Goal: Information Seeking & Learning: Find specific fact

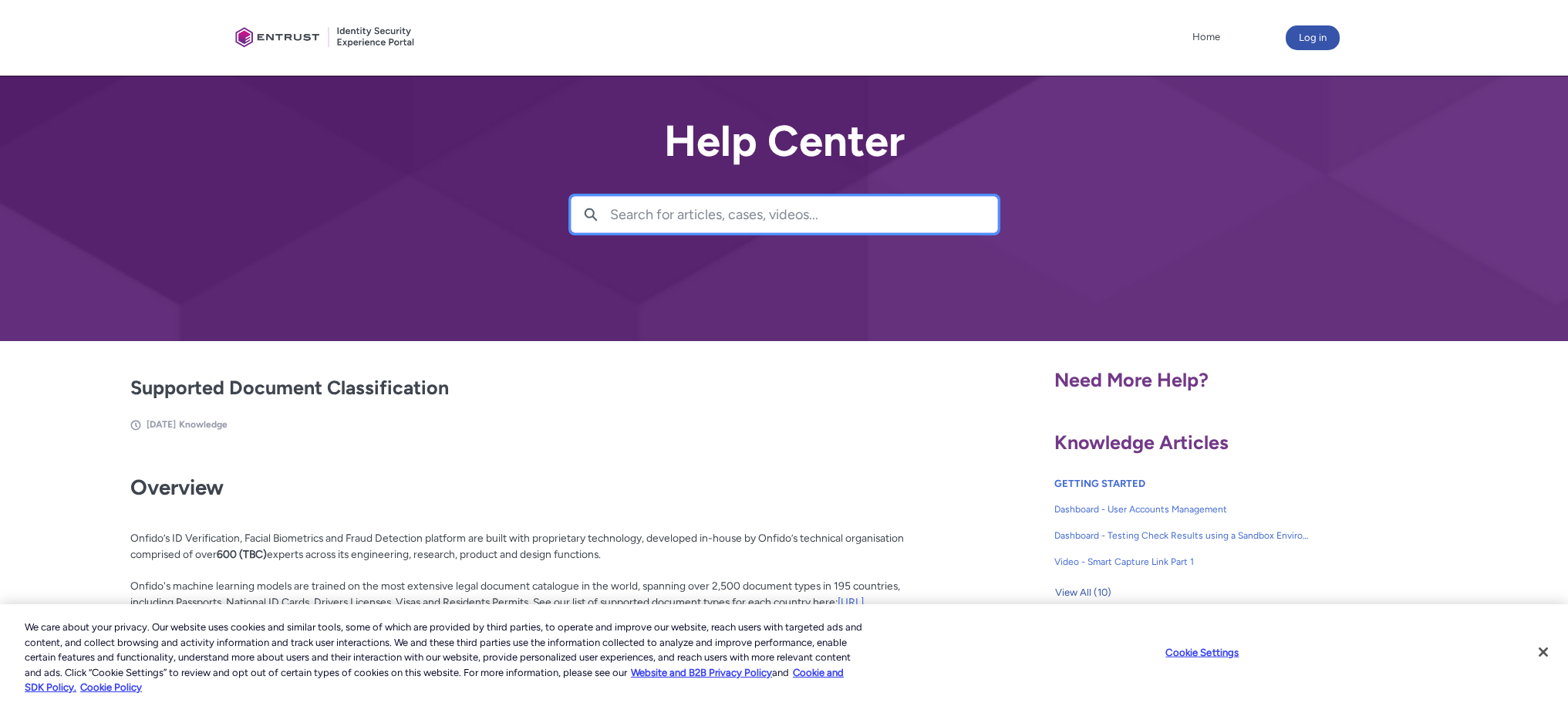
click at [686, 208] on input "Search for articles, cases, videos..." at bounding box center [803, 215] width 387 height 36
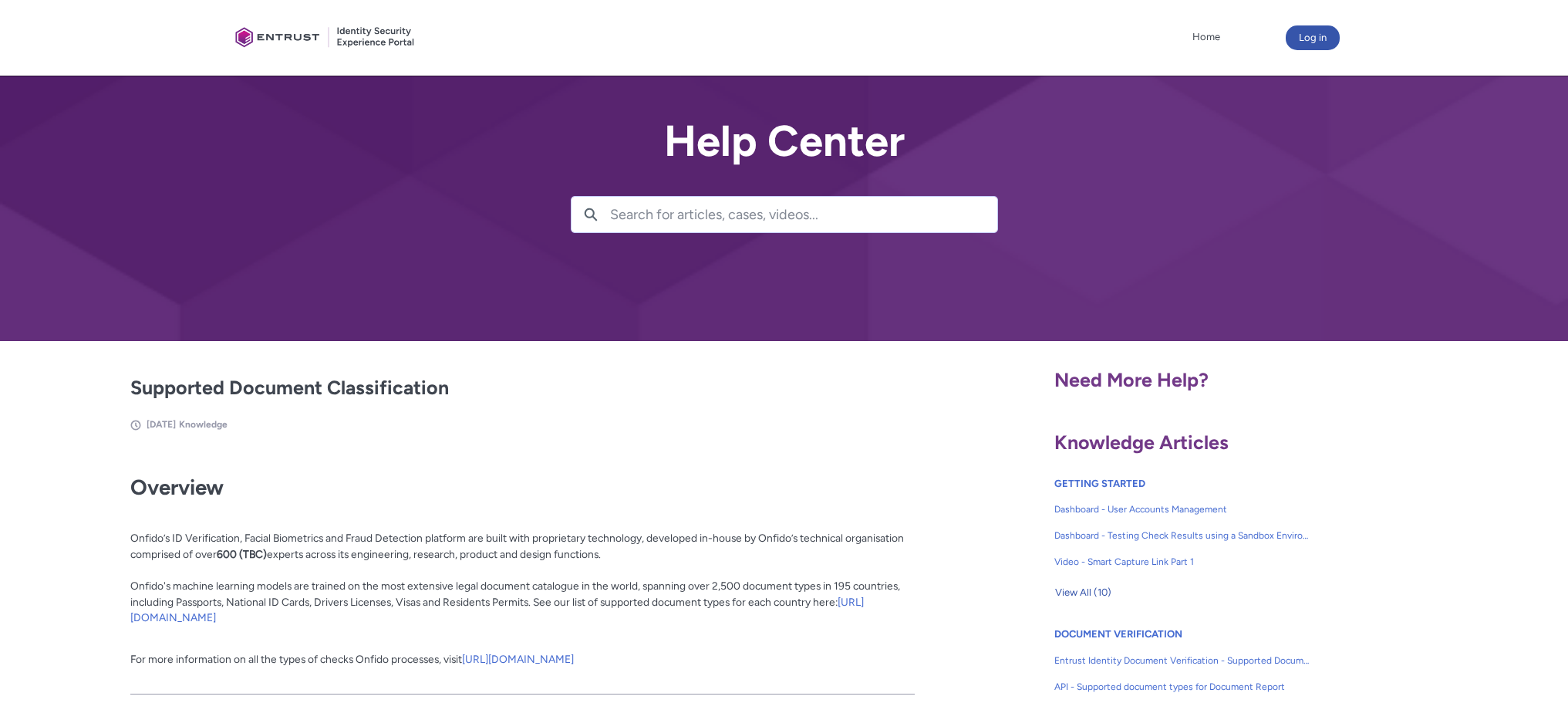
click at [689, 215] on input "Search for articles, cases, videos..." at bounding box center [803, 215] width 387 height 36
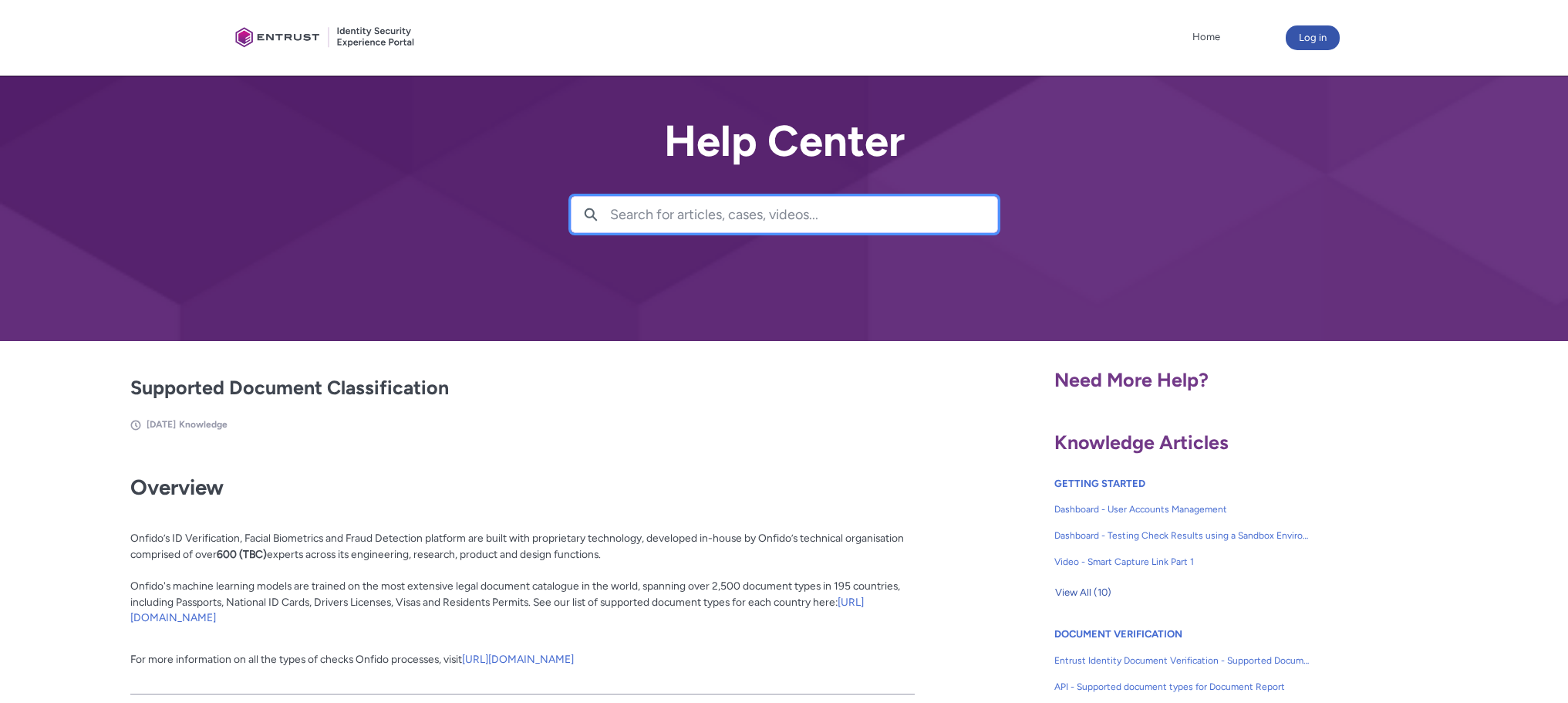
click at [676, 625] on div "Overview Onfido’s ID Verification, Facial Biometrics and Fraud Detection platfo…" at bounding box center [522, 575] width 784 height 232
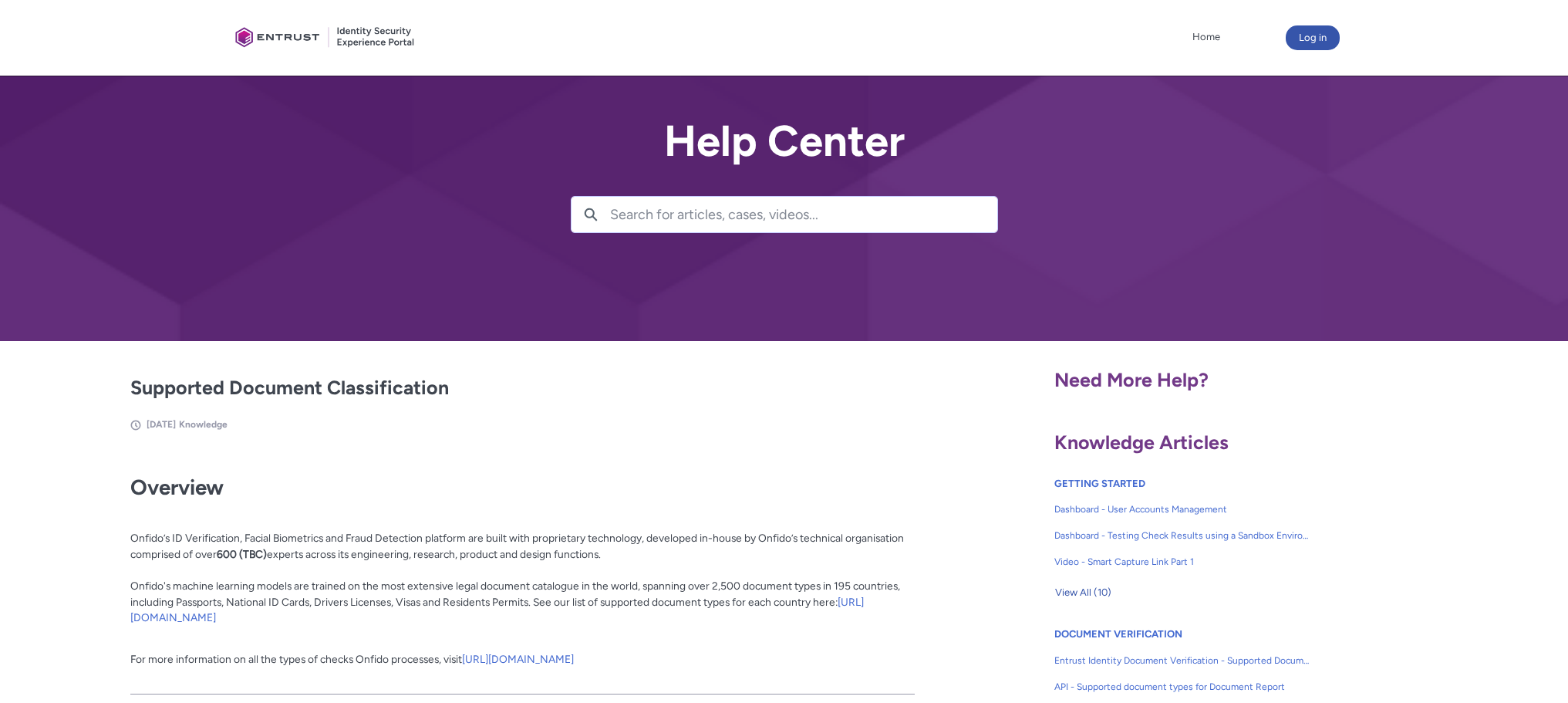
drag, startPoint x: 396, startPoint y: 634, endPoint x: 310, endPoint y: 627, distance: 86.3
click at [394, 634] on p "For more information on all the types of checks Onfido processes, visit [URL][D…" at bounding box center [522, 658] width 784 height 48
click at [318, 619] on link "[URL][DOMAIN_NAME]" at bounding box center [497, 610] width 734 height 29
click at [380, 623] on p "Onfido’s ID Verification, Facial Biometrics and Fraud Detection platform are bu…" at bounding box center [522, 570] width 784 height 111
drag, startPoint x: 356, startPoint y: 624, endPoint x: 127, endPoint y: 618, distance: 229.1
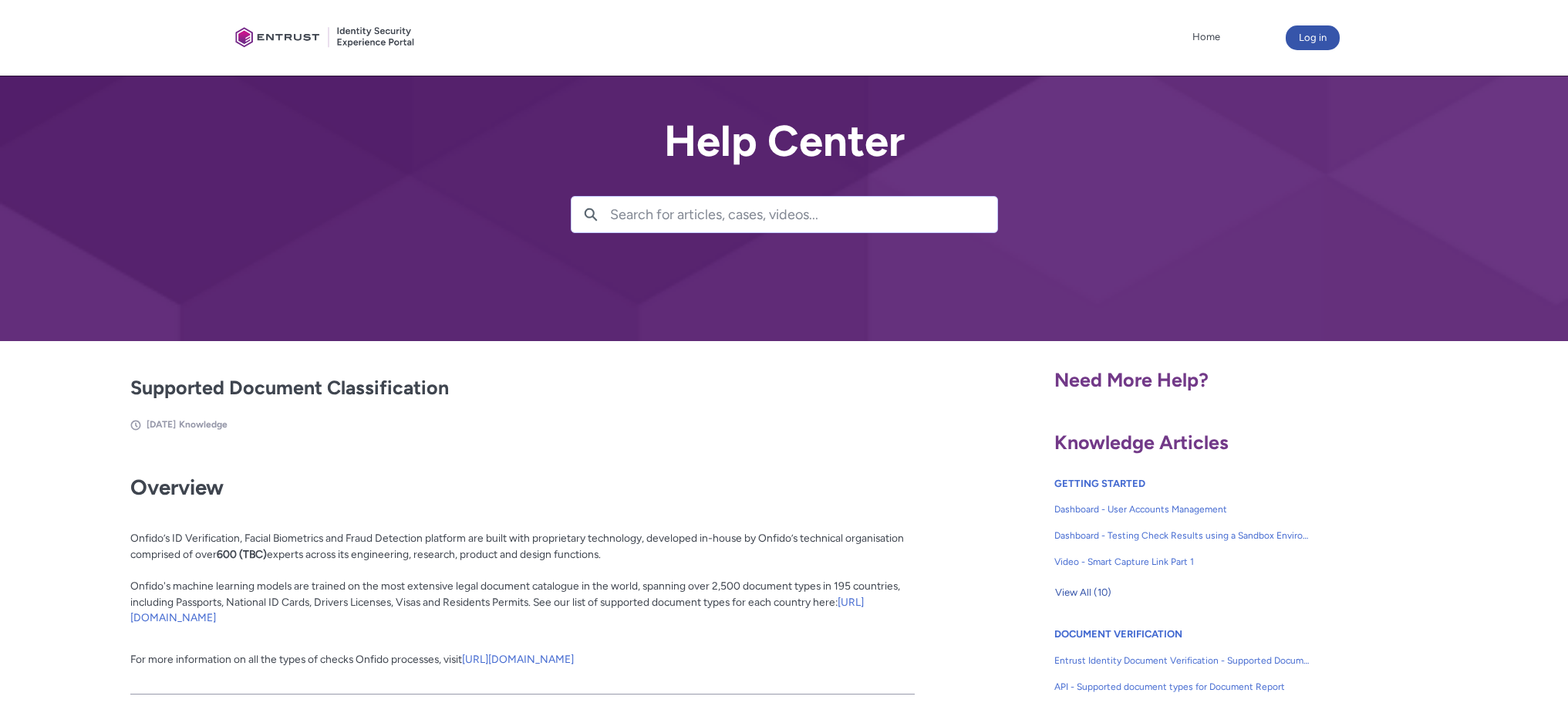
click at [127, 618] on article "Fields in section = hidden by css on CEP. Do not move section/hide headers Titl…" at bounding box center [473, 569] width 882 height 258
copy link "[URL][DOMAIN_NAME]"
